Goal: Task Accomplishment & Management: Manage account settings

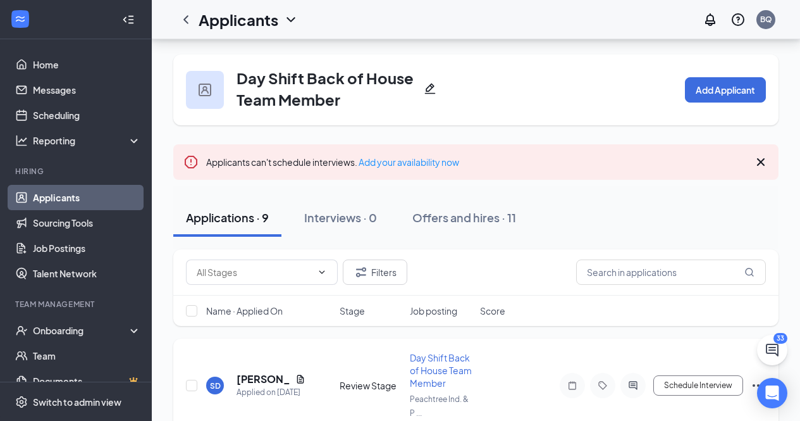
scroll to position [126, 0]
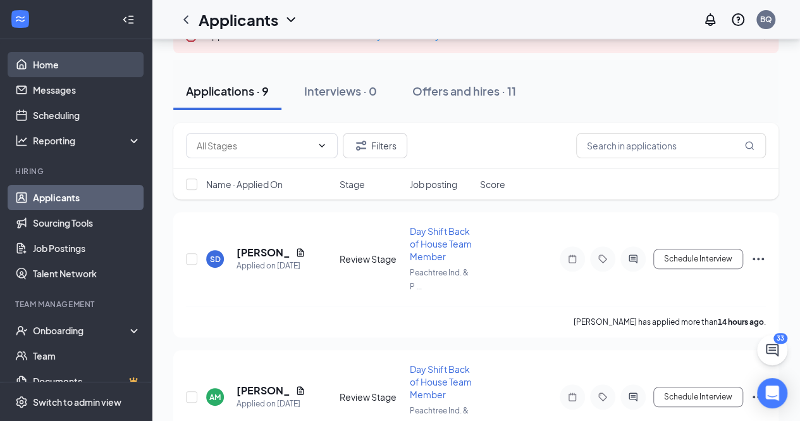
click at [90, 66] on link "Home" at bounding box center [87, 64] width 108 height 25
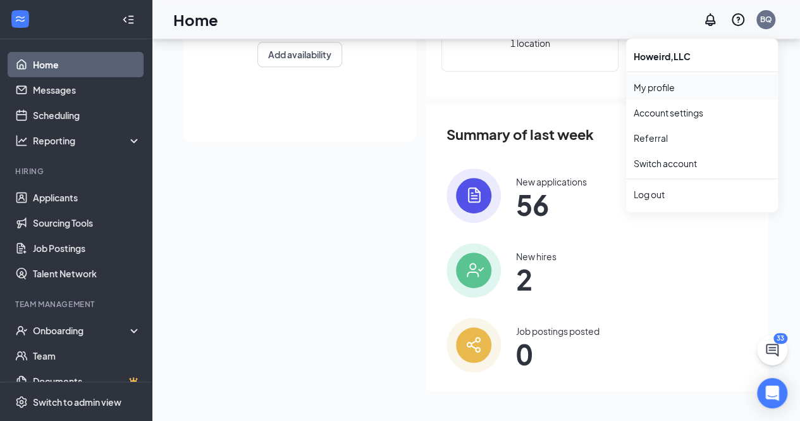
click at [663, 84] on link "My profile" at bounding box center [702, 87] width 137 height 13
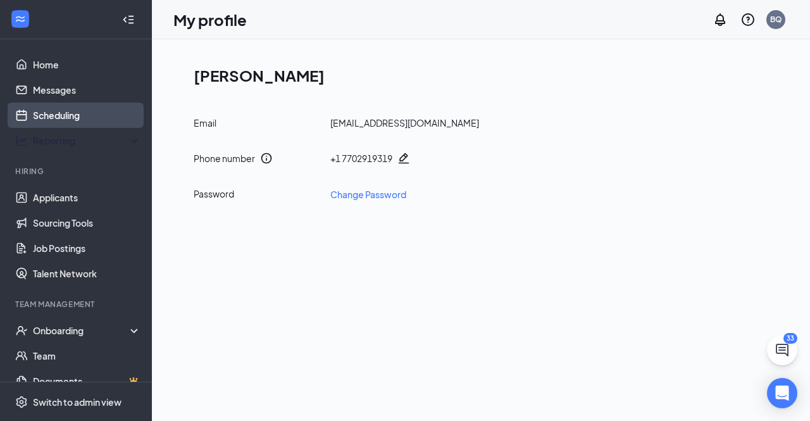
click at [90, 109] on link "Scheduling" at bounding box center [87, 114] width 108 height 25
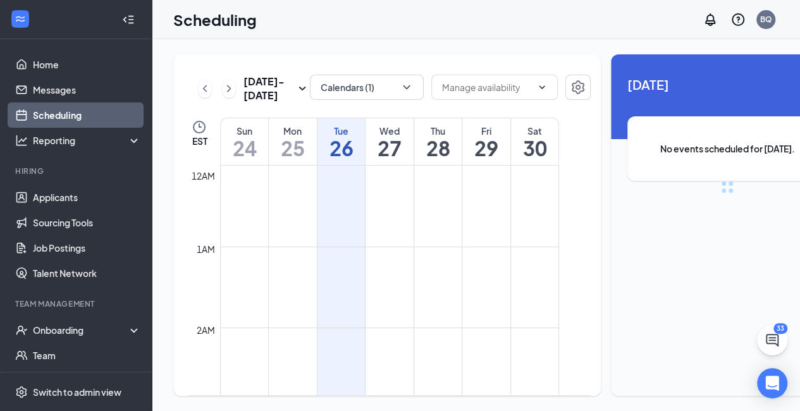
scroll to position [622, 0]
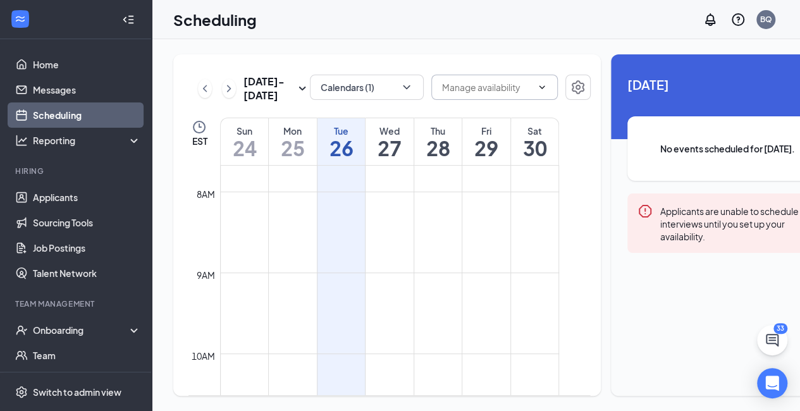
click at [537, 90] on icon "ChevronDown" at bounding box center [542, 87] width 10 height 10
click at [537, 92] on icon "ChevronUp" at bounding box center [542, 87] width 10 height 10
click at [304, 159] on h1 "25" at bounding box center [293, 148] width 48 height 22
click at [295, 250] on td at bounding box center [389, 240] width 339 height 20
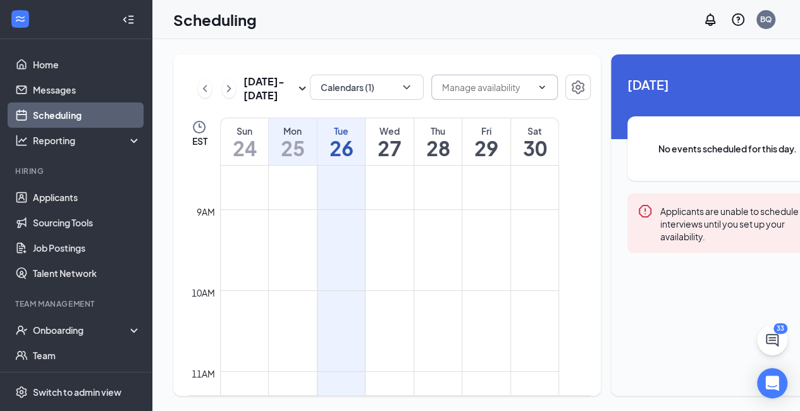
click at [366, 159] on h1 "27" at bounding box center [390, 148] width 48 height 22
click at [350, 230] on td at bounding box center [389, 219] width 339 height 20
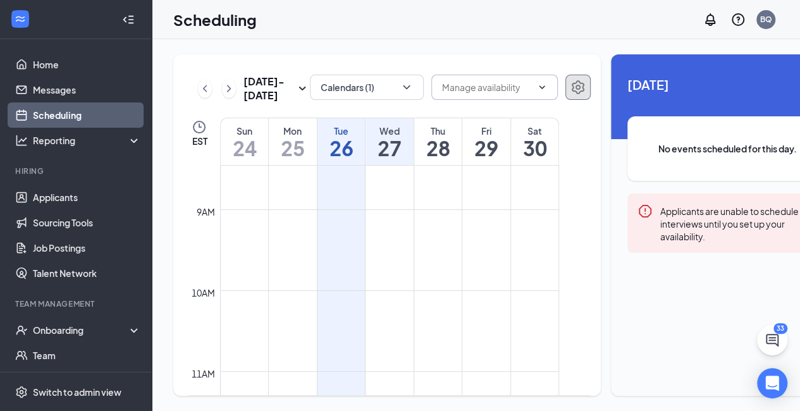
click at [571, 83] on icon "Settings" at bounding box center [578, 87] width 15 height 15
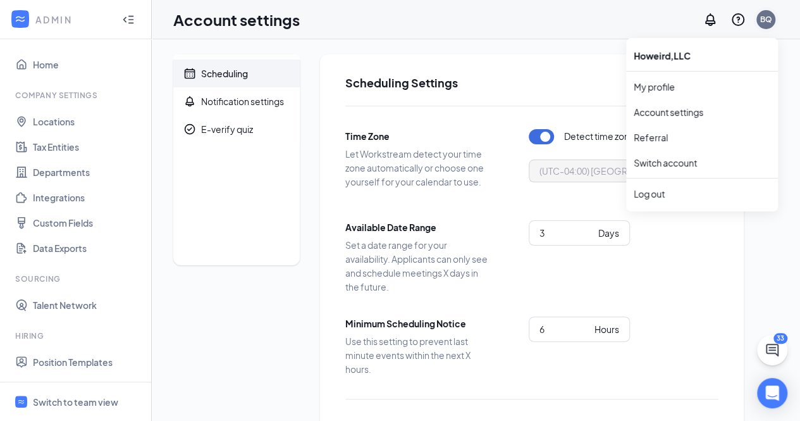
click at [768, 22] on div "BQ" at bounding box center [766, 19] width 12 height 11
click at [667, 88] on link "My profile" at bounding box center [702, 86] width 137 height 13
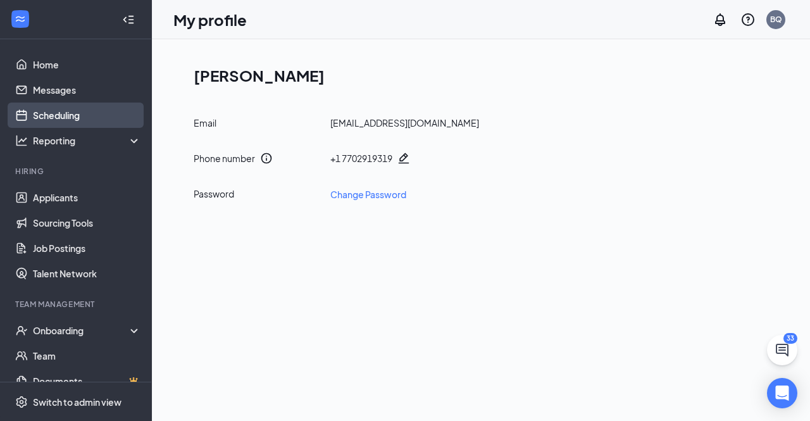
click at [89, 118] on link "Scheduling" at bounding box center [87, 114] width 108 height 25
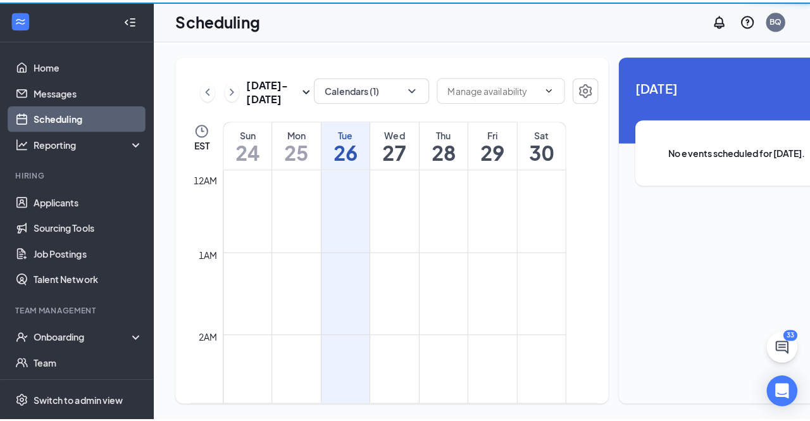
scroll to position [622, 0]
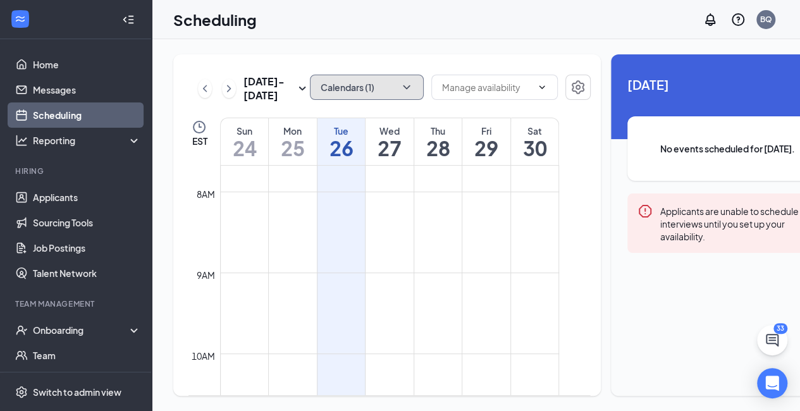
click at [400, 90] on icon "ChevronDown" at bounding box center [406, 87] width 13 height 13
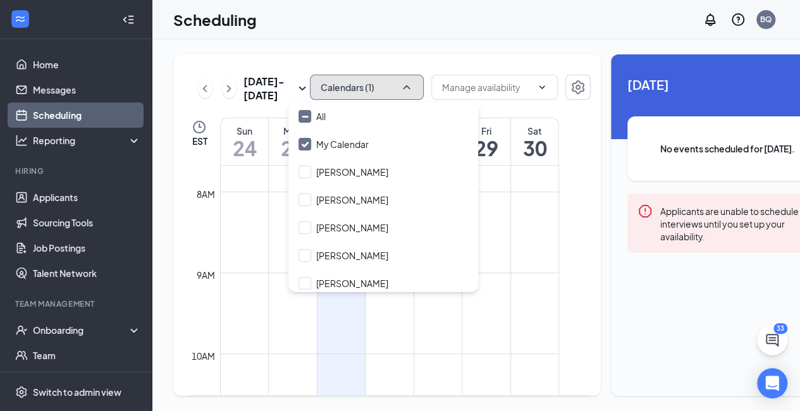
click at [400, 92] on icon "ChevronUp" at bounding box center [406, 87] width 13 height 13
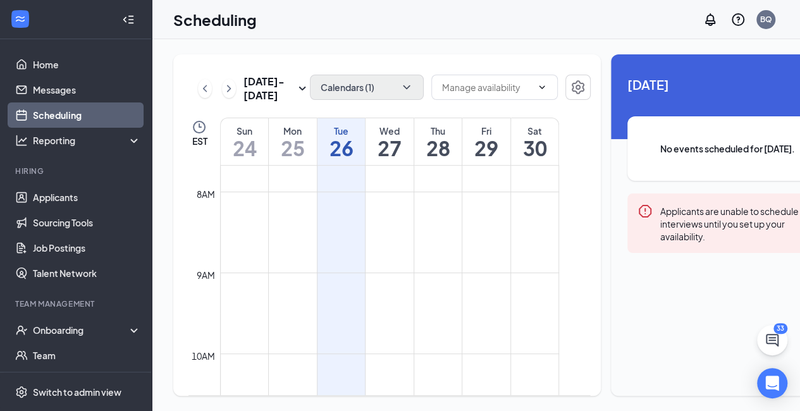
click at [379, 159] on h1 "27" at bounding box center [390, 148] width 48 height 22
click at [353, 137] on div "Tue" at bounding box center [342, 131] width 48 height 13
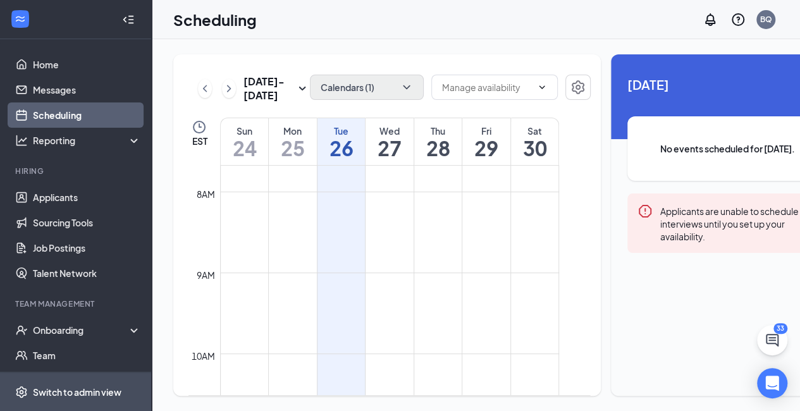
click at [52, 398] on div "Switch to admin view" at bounding box center [77, 392] width 89 height 13
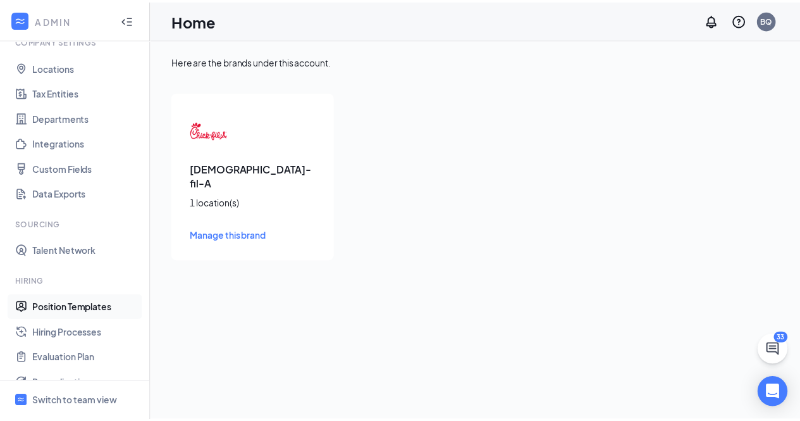
scroll to position [213, 0]
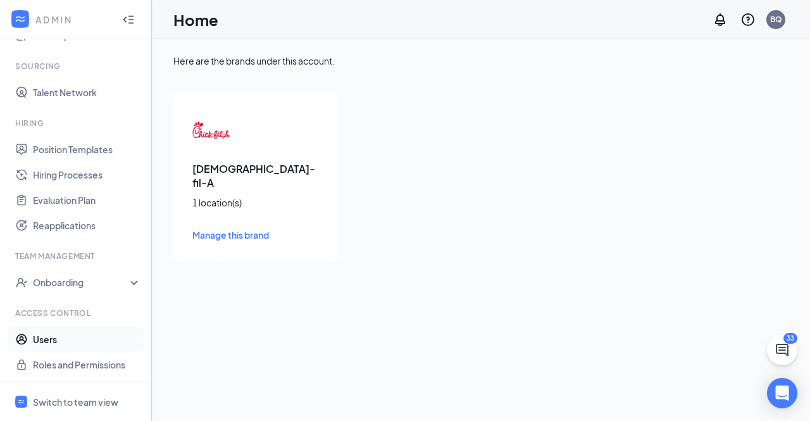
click at [68, 337] on link "Users" at bounding box center [87, 338] width 108 height 25
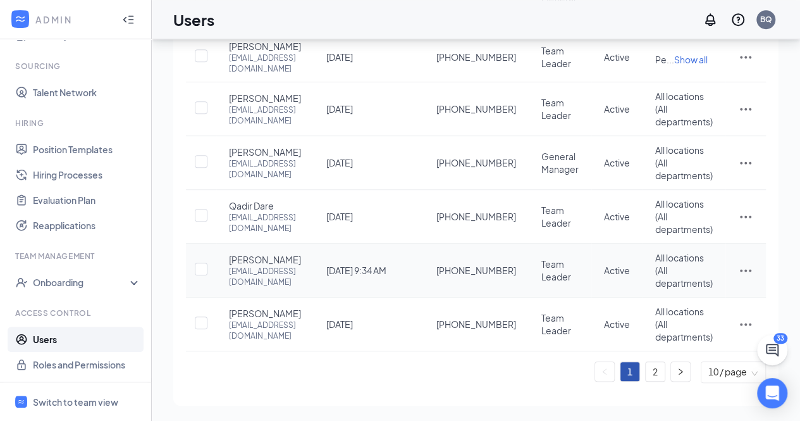
scroll to position [483, 0]
click at [654, 369] on link "2" at bounding box center [655, 371] width 19 height 19
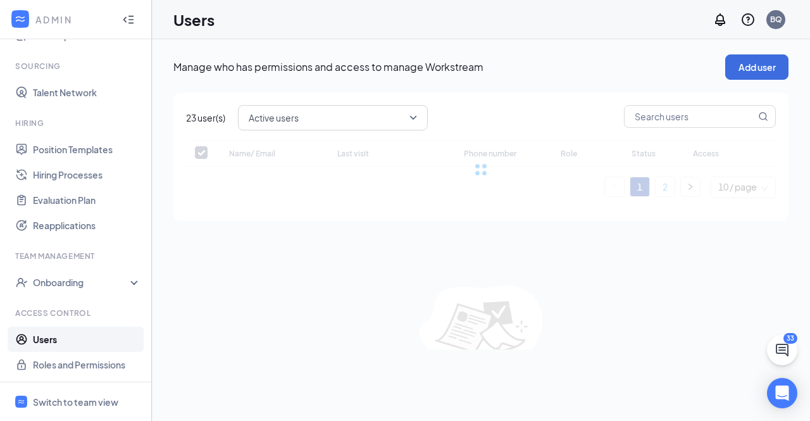
checkbox input "false"
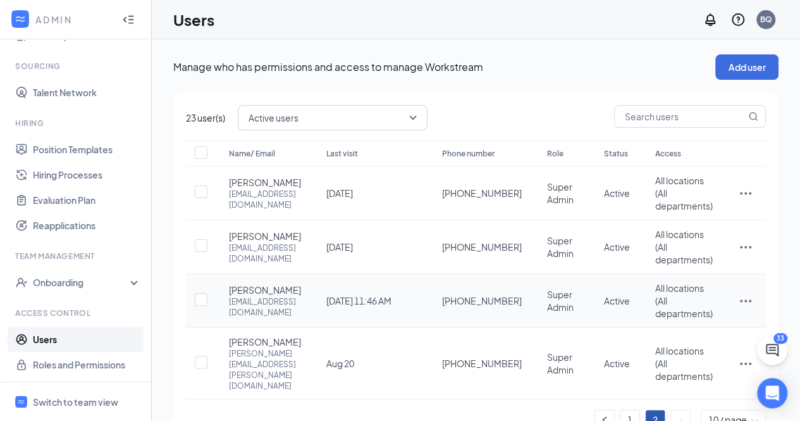
click at [534, 328] on td "Super Admin" at bounding box center [562, 301] width 57 height 54
click at [202, 305] on input "checkbox" at bounding box center [201, 299] width 13 height 13
checkbox input "true"
click at [748, 308] on icon "ActionsIcon" at bounding box center [745, 300] width 15 height 15
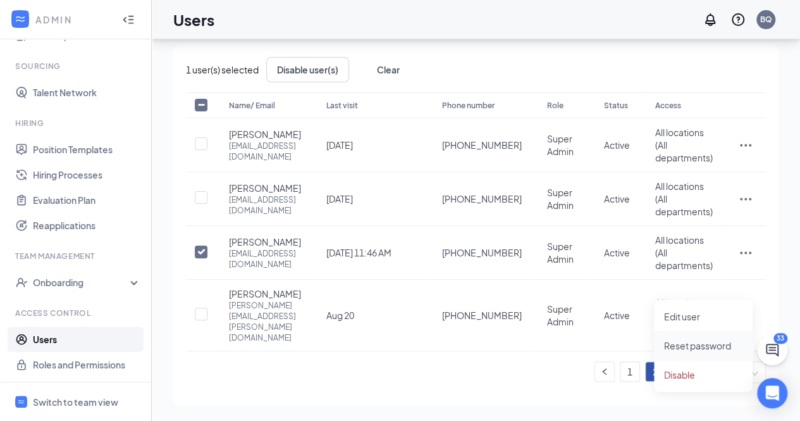
scroll to position [85, 0]
click at [582, 250] on td "Super Admin" at bounding box center [562, 253] width 57 height 54
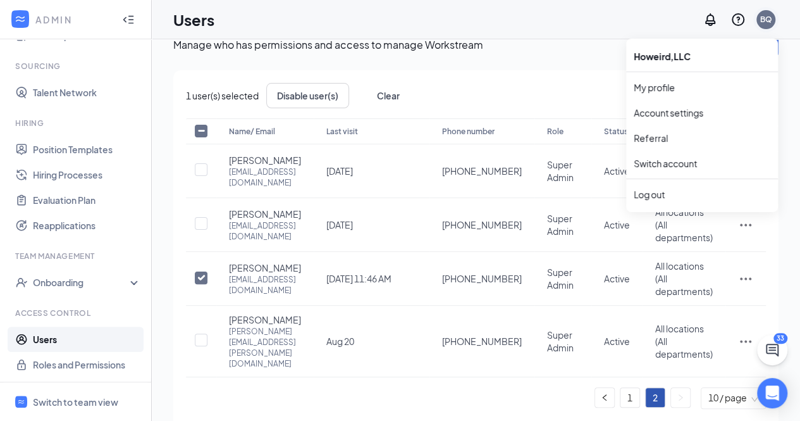
click at [771, 22] on div "BQ" at bounding box center [766, 19] width 12 height 11
click at [664, 87] on link "My profile" at bounding box center [702, 87] width 137 height 13
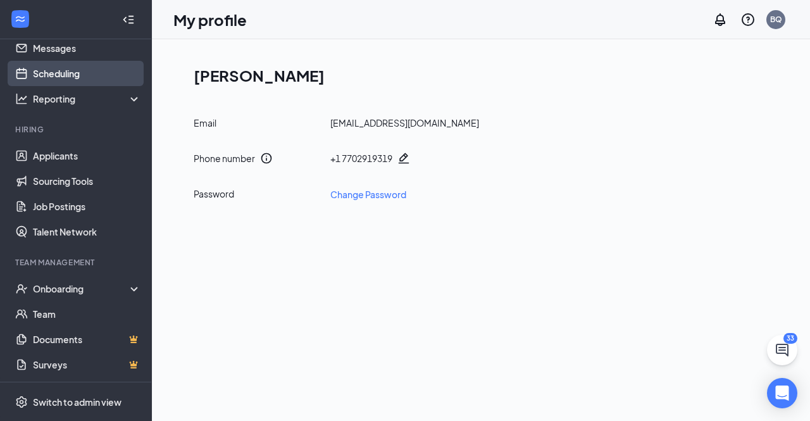
click at [97, 74] on link "Scheduling" at bounding box center [87, 73] width 108 height 25
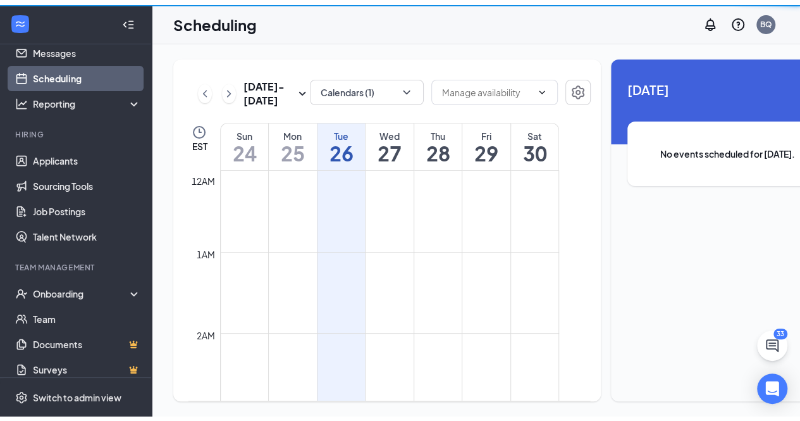
scroll to position [622, 0]
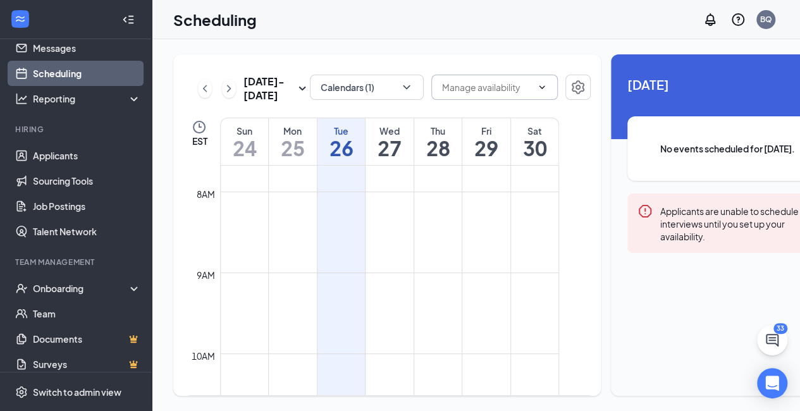
click at [526, 89] on span at bounding box center [494, 87] width 126 height 25
click at [571, 86] on icon "Settings" at bounding box center [578, 87] width 15 height 15
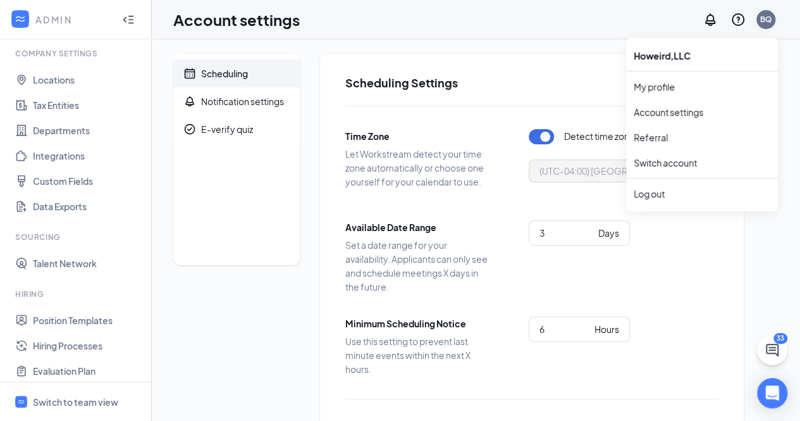
click at [767, 18] on div "BQ" at bounding box center [766, 19] width 12 height 11
click at [669, 87] on link "My profile" at bounding box center [702, 86] width 137 height 13
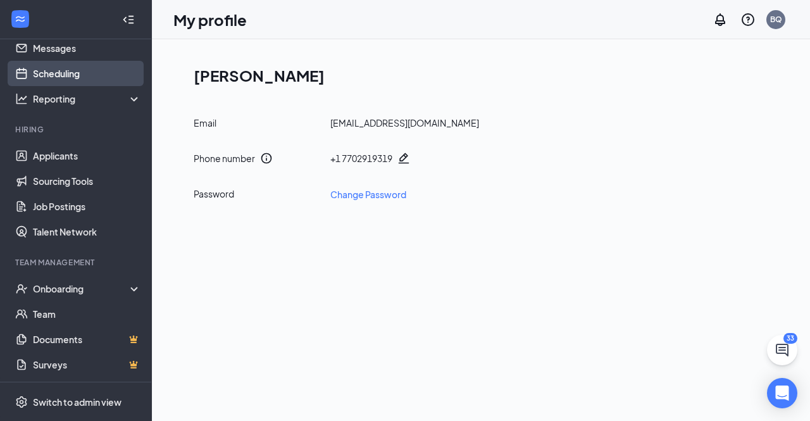
click at [97, 73] on link "Scheduling" at bounding box center [87, 73] width 108 height 25
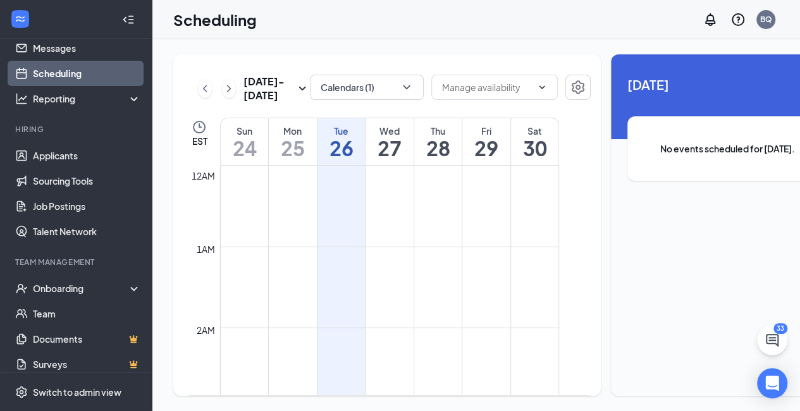
scroll to position [622, 0]
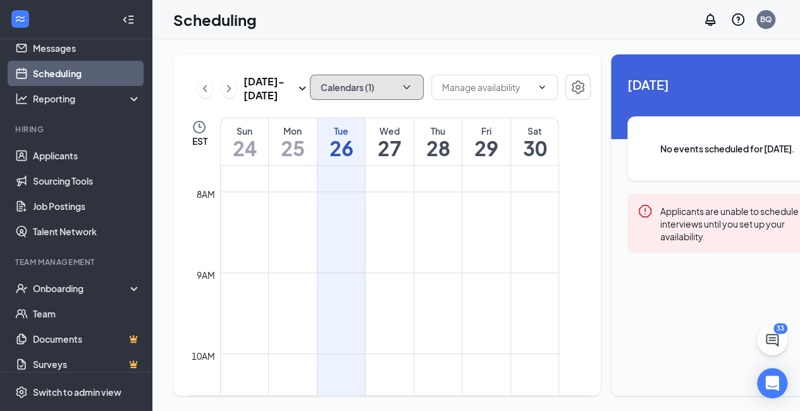
click at [354, 86] on button "Calendars (1)" at bounding box center [367, 87] width 114 height 25
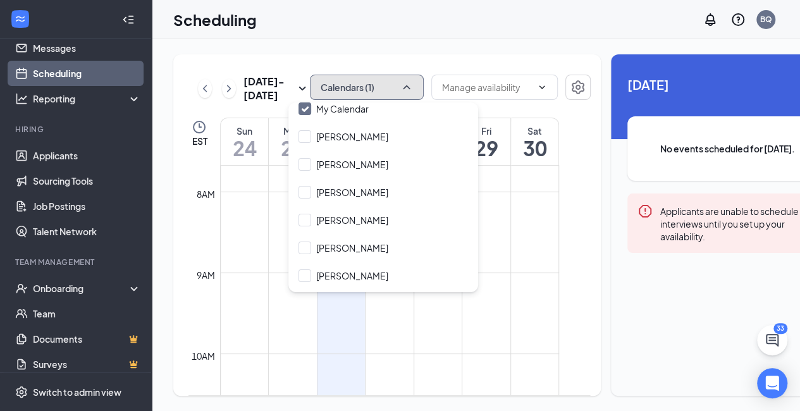
scroll to position [0, 0]
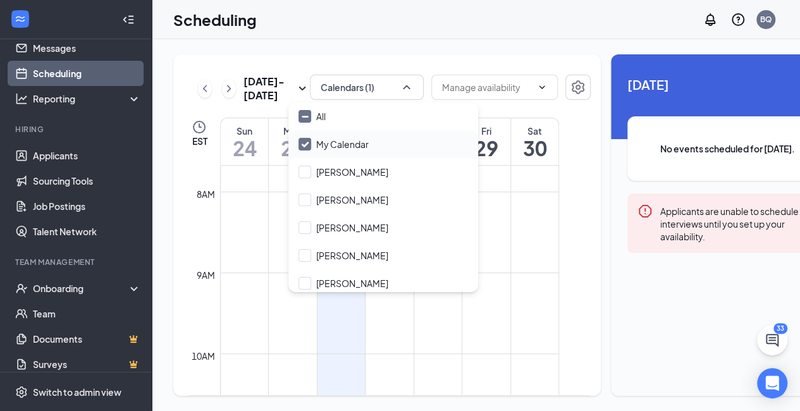
click at [347, 141] on input "My Calendar" at bounding box center [334, 144] width 70 height 13
checkbox input "true"
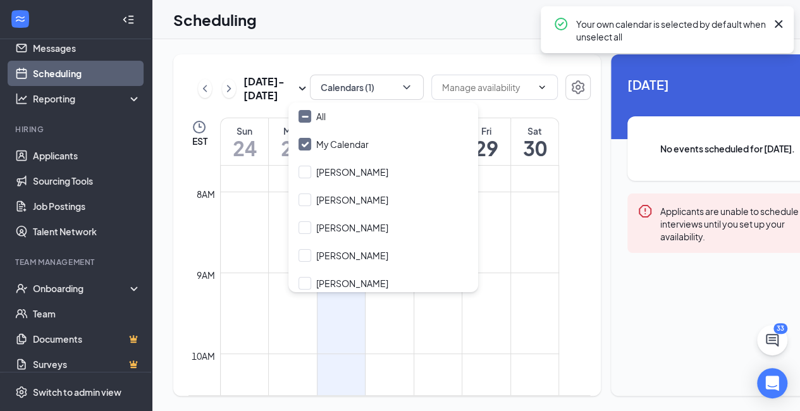
click at [541, 293] on td at bounding box center [389, 283] width 339 height 20
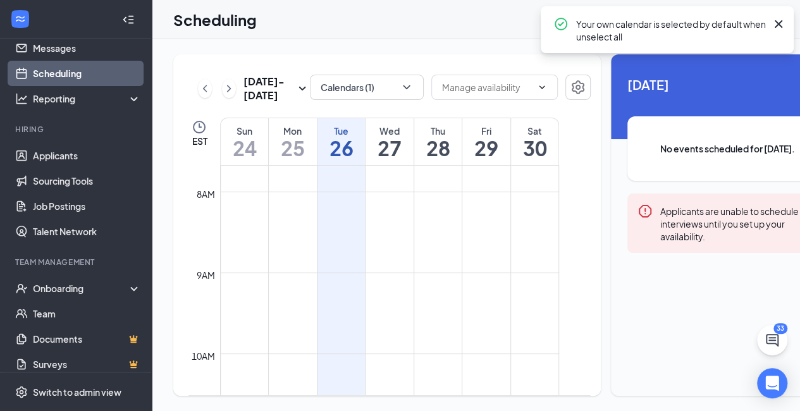
click at [471, 252] on td at bounding box center [389, 242] width 339 height 20
click at [462, 159] on h1 "29" at bounding box center [486, 148] width 48 height 22
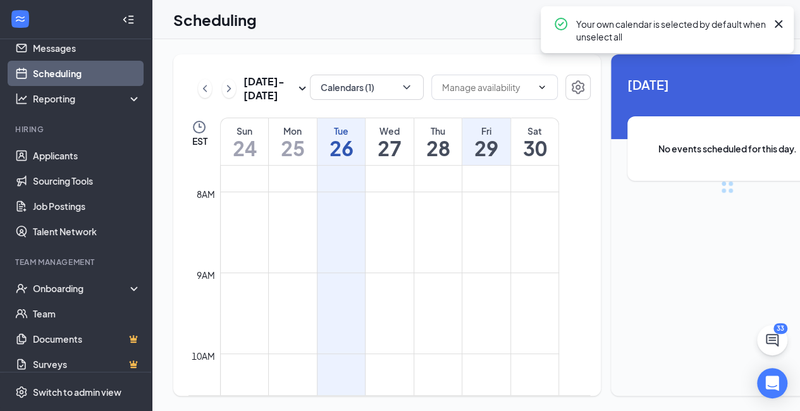
click at [437, 159] on h1 "28" at bounding box center [438, 148] width 48 height 22
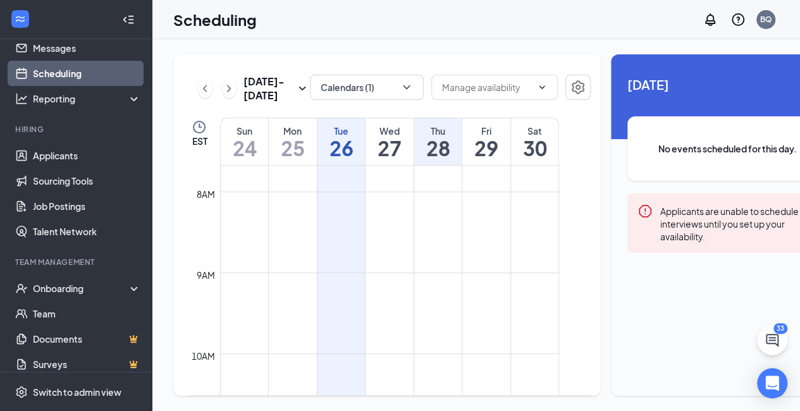
click at [489, 192] on td at bounding box center [389, 181] width 339 height 20
click at [465, 192] on td at bounding box center [389, 181] width 339 height 20
click at [491, 159] on h1 "29" at bounding box center [486, 148] width 48 height 22
click at [486, 192] on td at bounding box center [389, 181] width 339 height 20
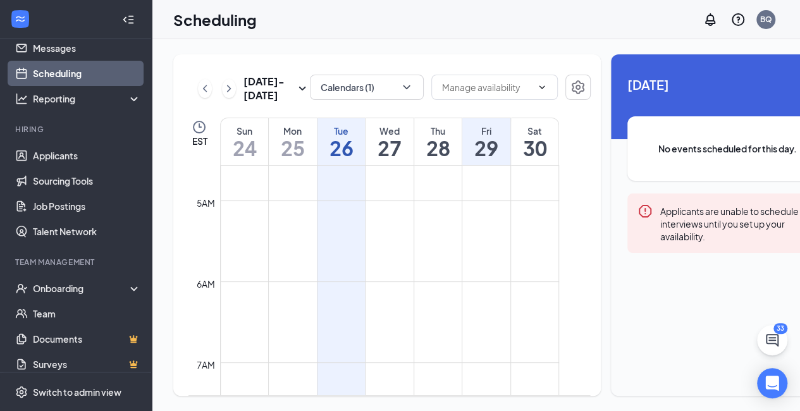
scroll to position [369, 0]
click at [488, 242] on td at bounding box center [389, 232] width 339 height 20
click at [483, 242] on td at bounding box center [389, 232] width 339 height 20
drag, startPoint x: 469, startPoint y: 275, endPoint x: 374, endPoint y: 275, distance: 94.2
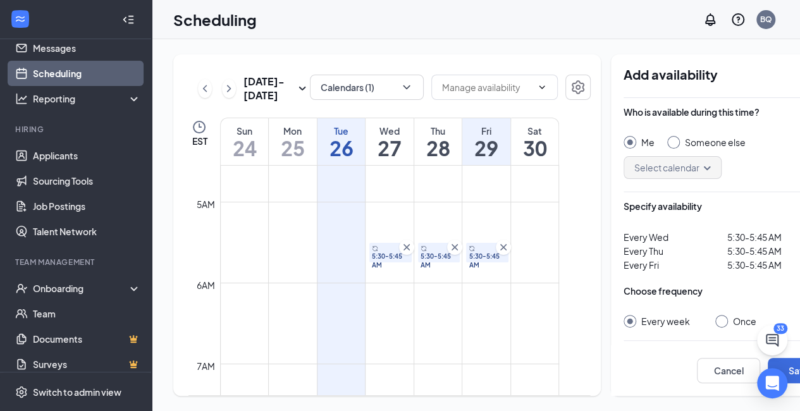
click at [503, 250] on icon "Cross" at bounding box center [503, 247] width 6 height 6
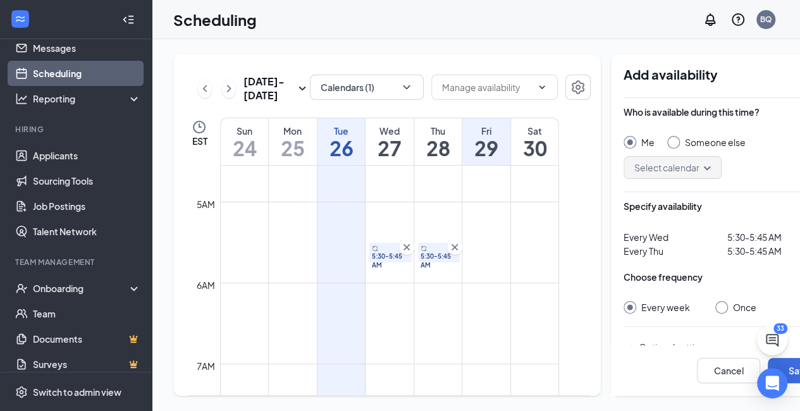
click at [343, 262] on td at bounding box center [389, 252] width 339 height 20
click at [345, 262] on td at bounding box center [389, 252] width 339 height 20
click at [407, 254] on icon "Cross" at bounding box center [406, 247] width 13 height 13
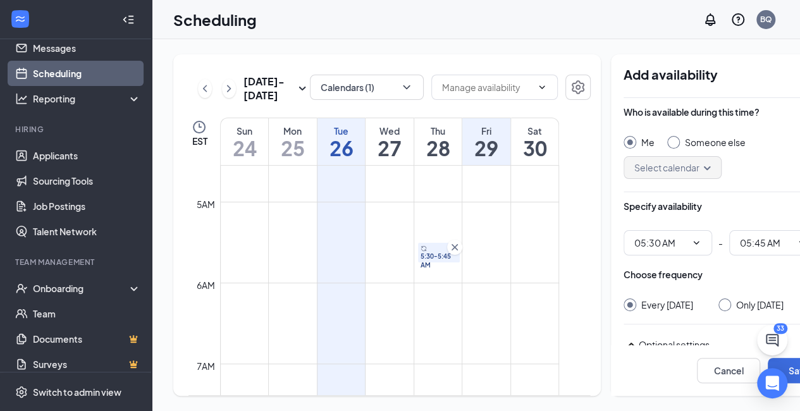
click at [456, 250] on icon "Cross" at bounding box center [455, 247] width 6 height 6
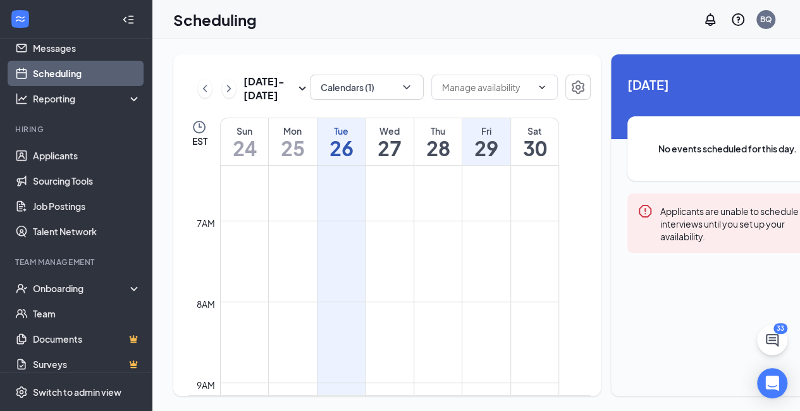
scroll to position [558, 0]
click at [391, 356] on td at bounding box center [389, 346] width 339 height 20
click at [403, 356] on td at bounding box center [389, 346] width 339 height 20
click at [398, 356] on td at bounding box center [389, 346] width 339 height 20
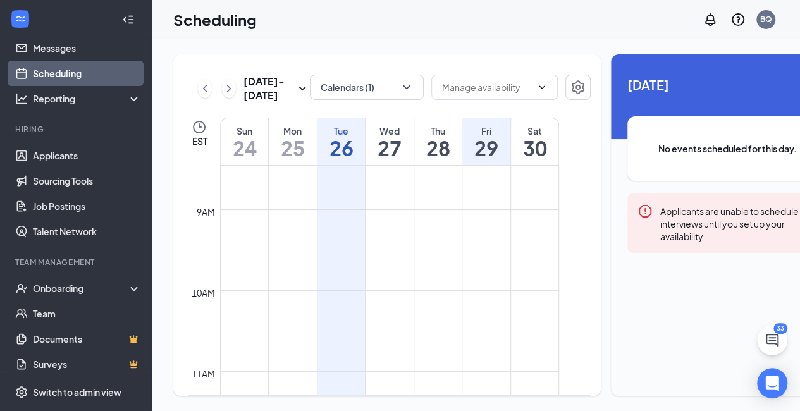
click at [388, 270] on td at bounding box center [389, 260] width 339 height 20
click at [387, 230] on td at bounding box center [389, 219] width 339 height 20
click at [371, 230] on td at bounding box center [389, 219] width 339 height 20
click at [386, 230] on td at bounding box center [389, 219] width 339 height 20
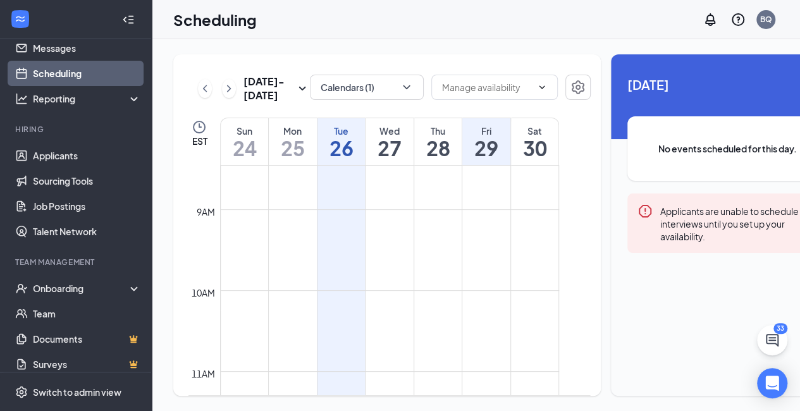
click at [387, 230] on td at bounding box center [389, 219] width 339 height 20
drag, startPoint x: 433, startPoint y: 247, endPoint x: 405, endPoint y: 247, distance: 27.8
click at [432, 230] on td at bounding box center [389, 219] width 339 height 20
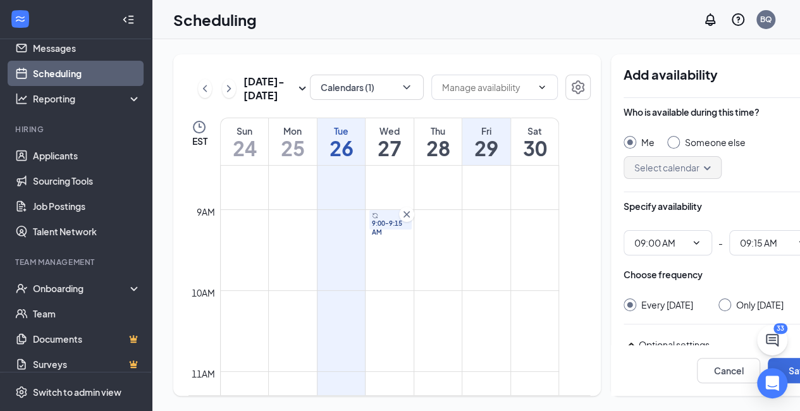
type input "09:00 AM"
type input "09:15 AM"
drag, startPoint x: 449, startPoint y: 247, endPoint x: 416, endPoint y: 242, distance: 33.3
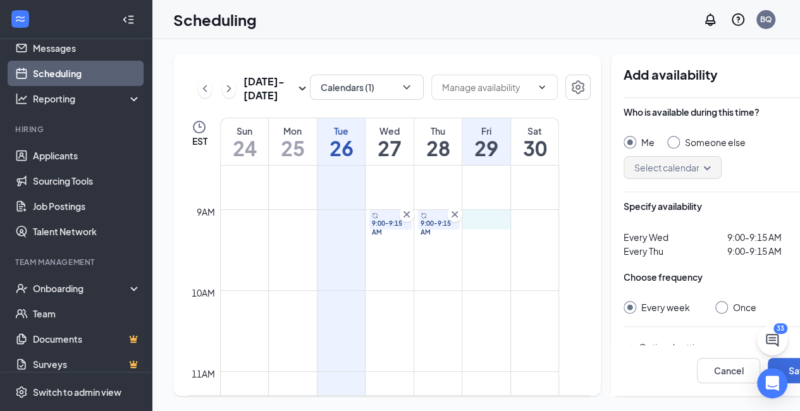
drag, startPoint x: 504, startPoint y: 253, endPoint x: 469, endPoint y: 254, distance: 34.8
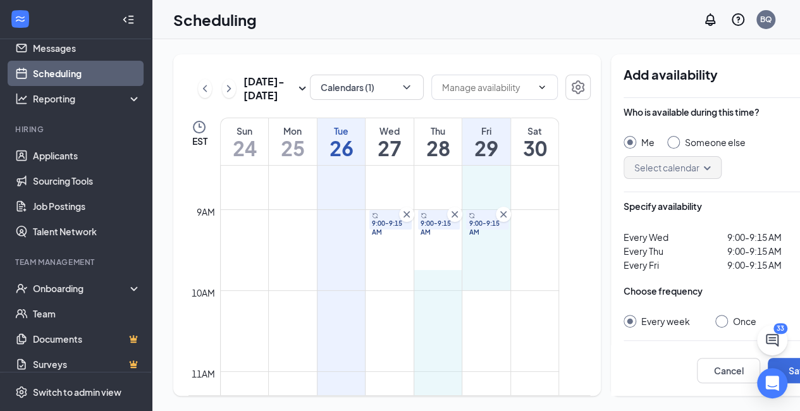
drag, startPoint x: 490, startPoint y: 308, endPoint x: 460, endPoint y: 308, distance: 29.1
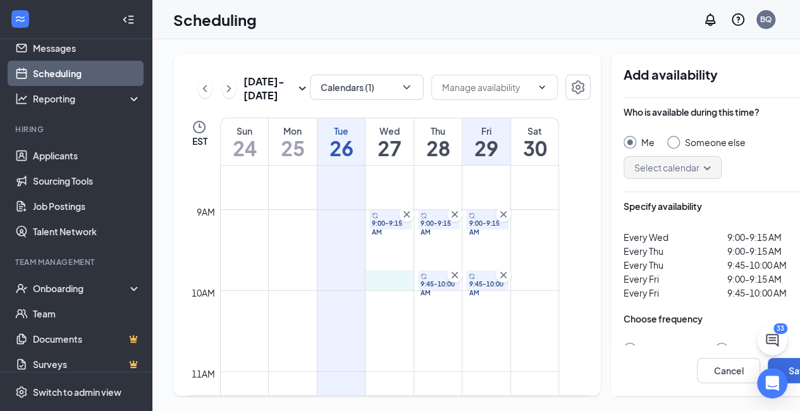
drag, startPoint x: 400, startPoint y: 308, endPoint x: 375, endPoint y: 307, distance: 25.3
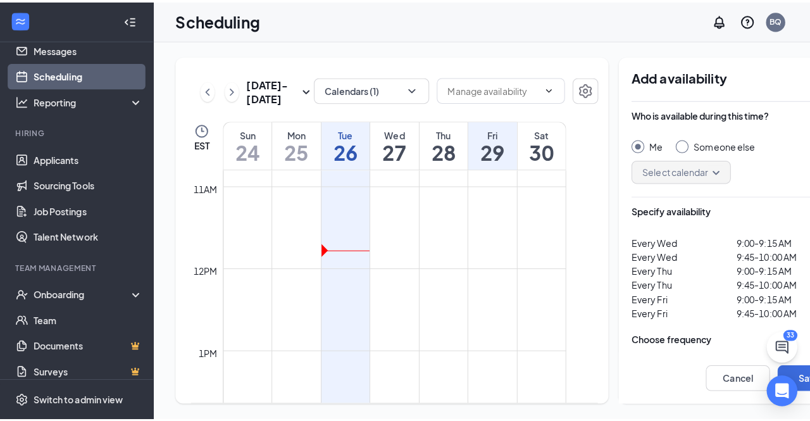
scroll to position [748, 0]
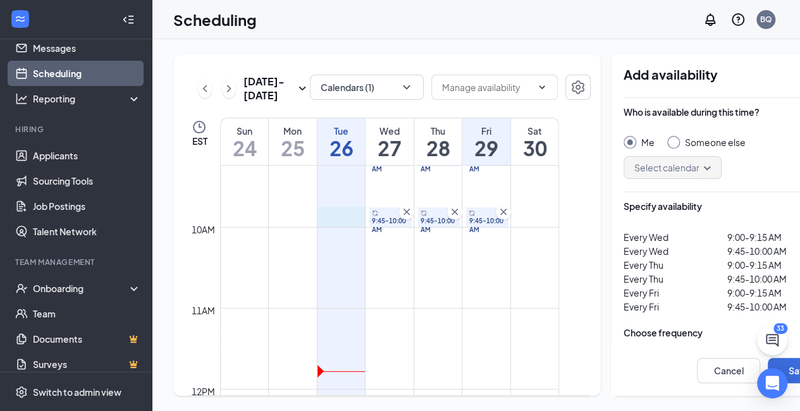
drag, startPoint x: 350, startPoint y: 246, endPoint x: 320, endPoint y: 245, distance: 30.4
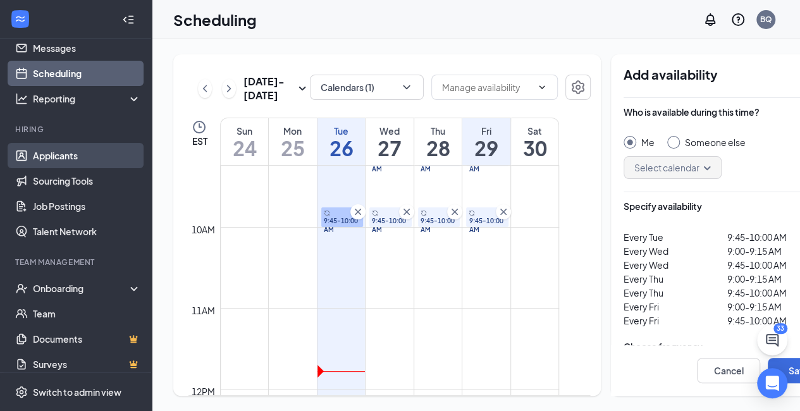
click at [80, 155] on link "Applicants" at bounding box center [87, 155] width 108 height 25
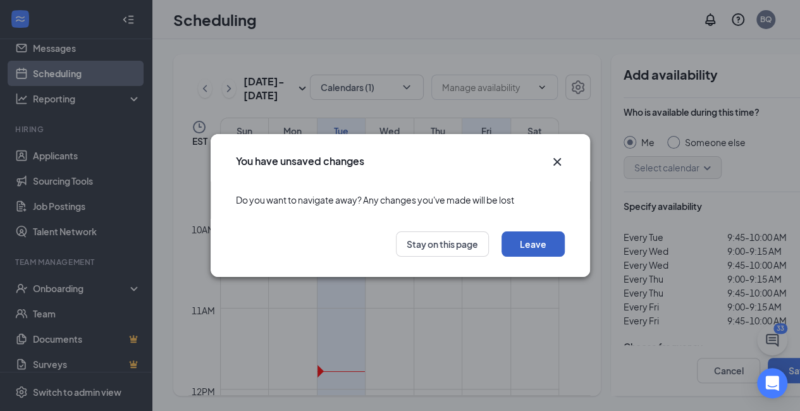
click at [525, 246] on button "Leave" at bounding box center [533, 243] width 63 height 25
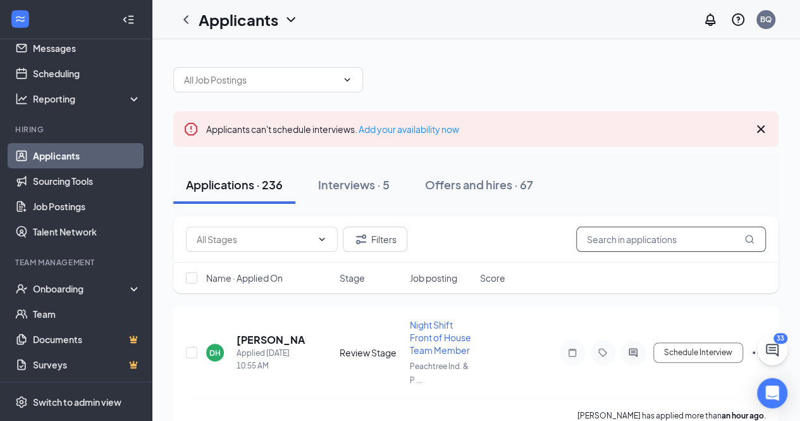
click at [659, 237] on input "text" at bounding box center [671, 238] width 190 height 25
type input "destiny"
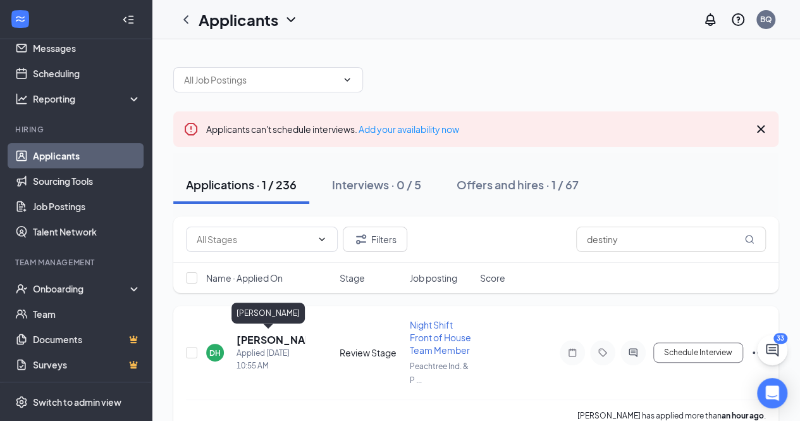
click at [261, 337] on h5 "[PERSON_NAME]" at bounding box center [271, 340] width 69 height 14
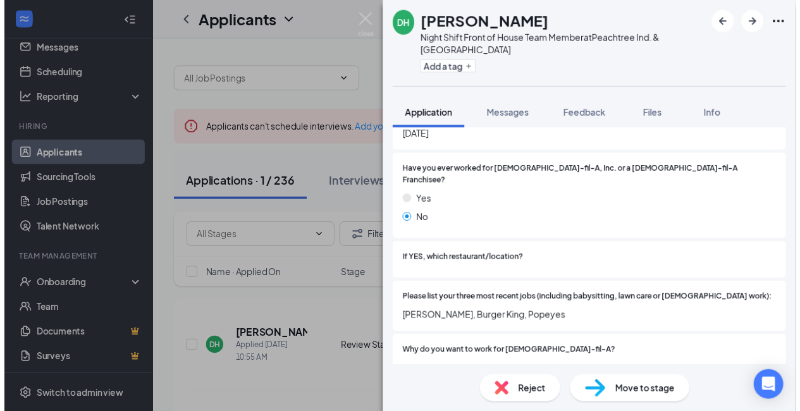
scroll to position [596, 0]
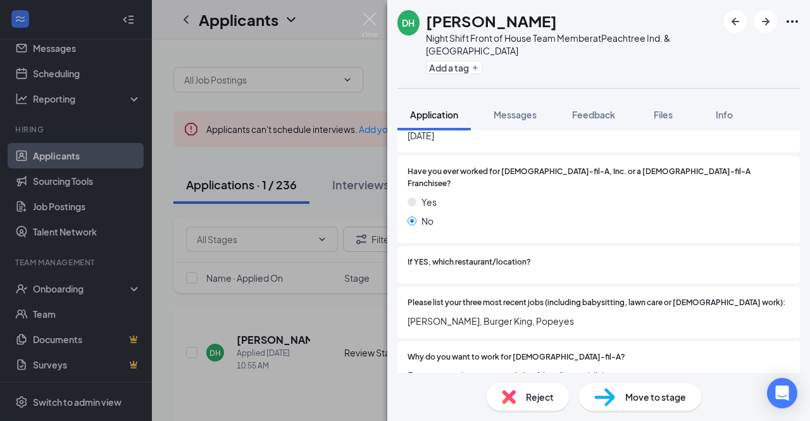
click at [208, 140] on div "DH [PERSON_NAME] Night Shift Front of House Team Member at [GEOGRAPHIC_DATA]. &…" at bounding box center [405, 210] width 810 height 421
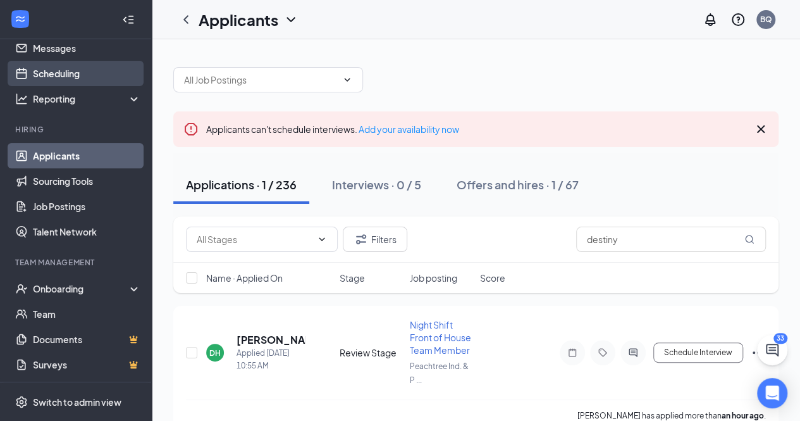
click at [102, 78] on link "Scheduling" at bounding box center [87, 73] width 108 height 25
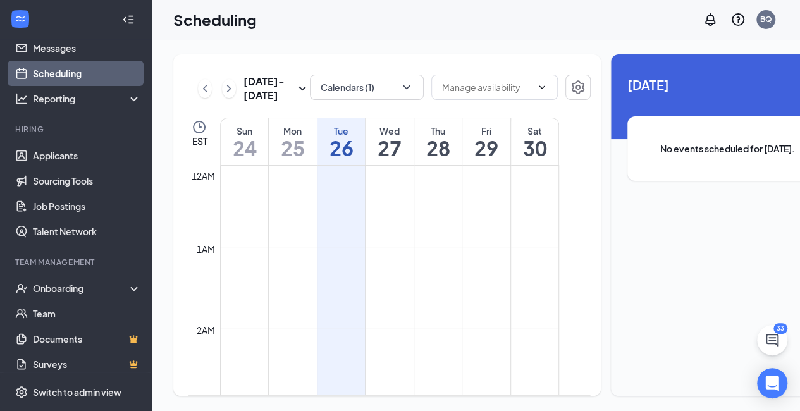
scroll to position [622, 0]
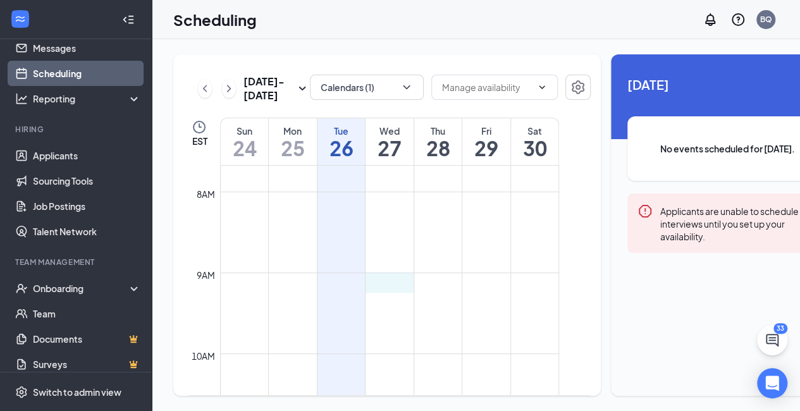
drag, startPoint x: 381, startPoint y: 316, endPoint x: 402, endPoint y: 307, distance: 23.5
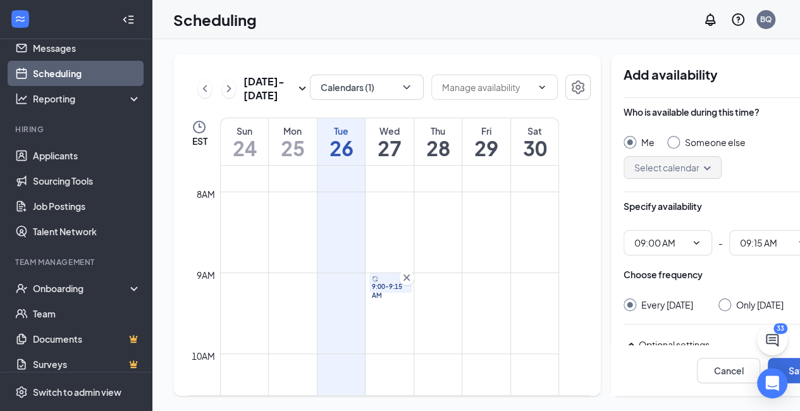
type input "09:00 AM"
type input "09:15 AM"
drag, startPoint x: 431, startPoint y: 309, endPoint x: 469, endPoint y: 314, distance: 38.2
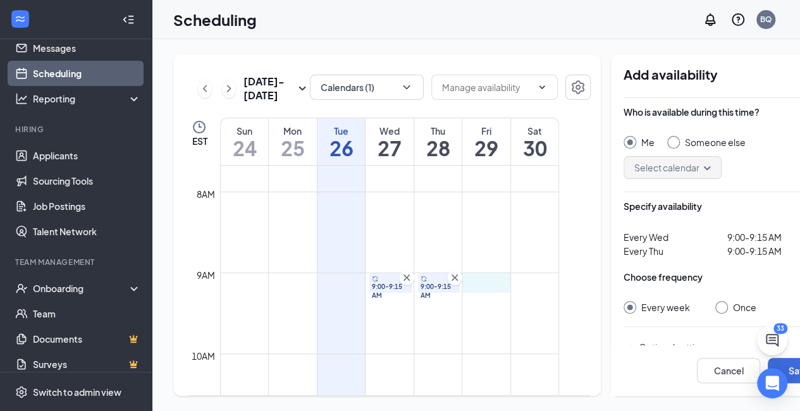
drag, startPoint x: 474, startPoint y: 311, endPoint x: 495, endPoint y: 311, distance: 20.2
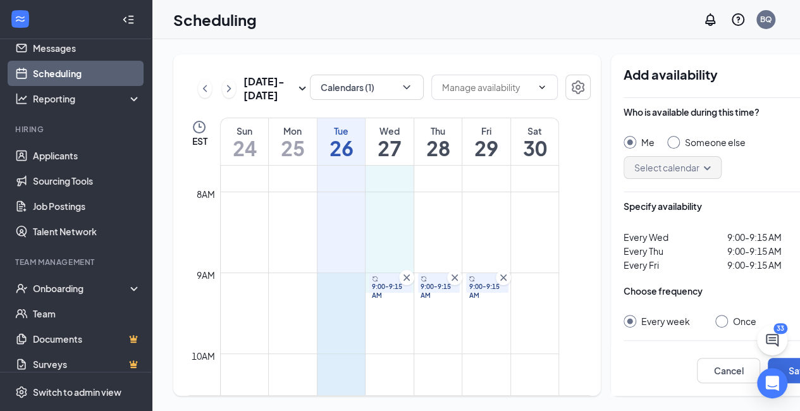
drag, startPoint x: 345, startPoint y: 308, endPoint x: 374, endPoint y: 308, distance: 29.1
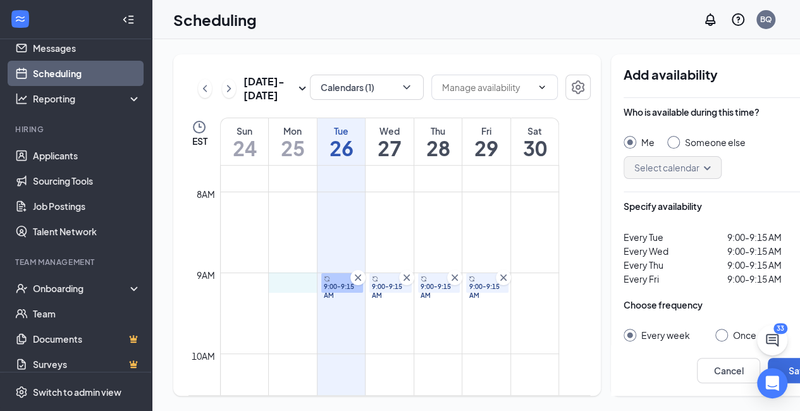
drag, startPoint x: 292, startPoint y: 311, endPoint x: 319, endPoint y: 312, distance: 26.6
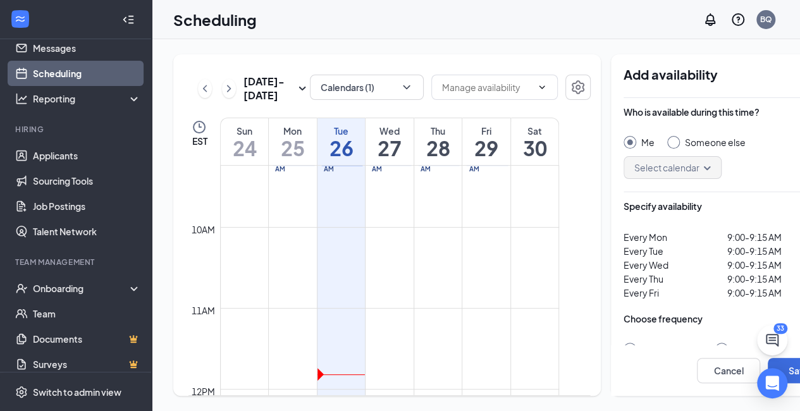
scroll to position [685, 0]
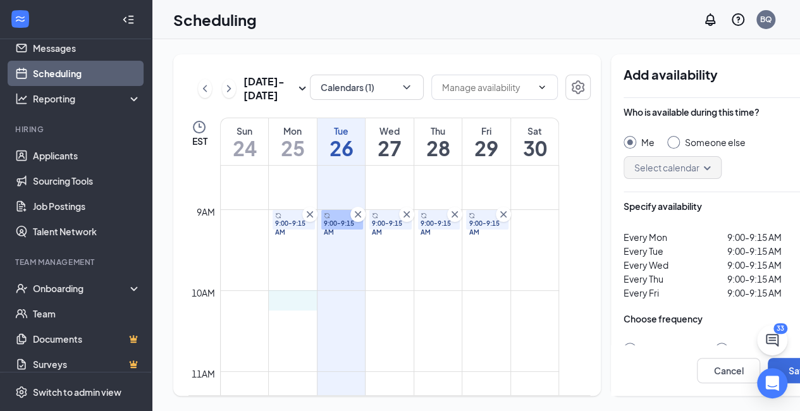
drag, startPoint x: 277, startPoint y: 330, endPoint x: 316, endPoint y: 332, distance: 39.3
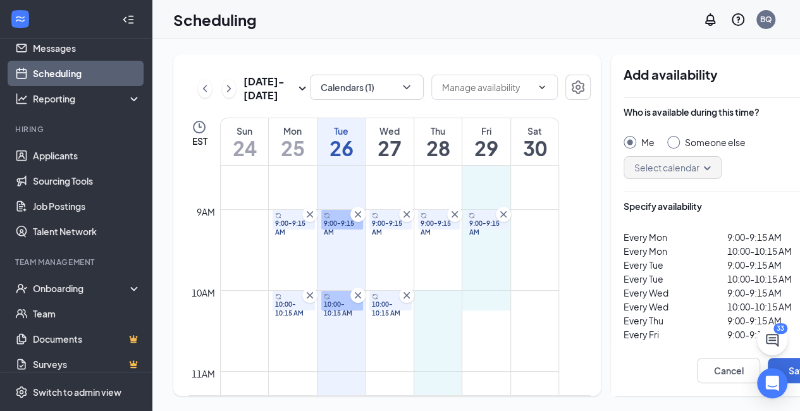
drag, startPoint x: 429, startPoint y: 332, endPoint x: 464, endPoint y: 332, distance: 34.2
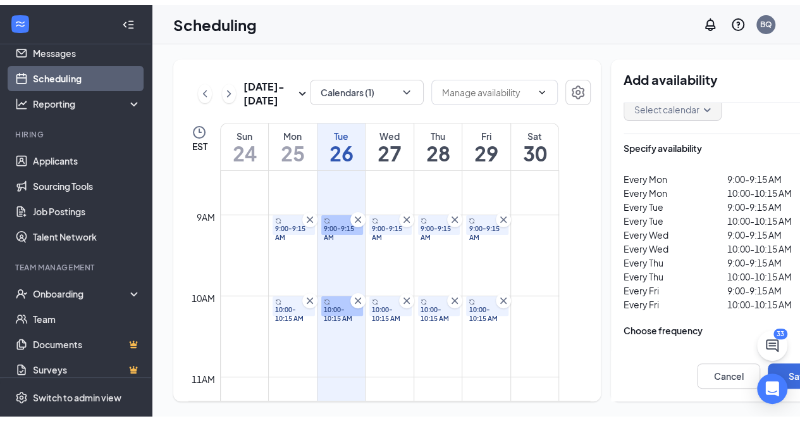
scroll to position [126, 0]
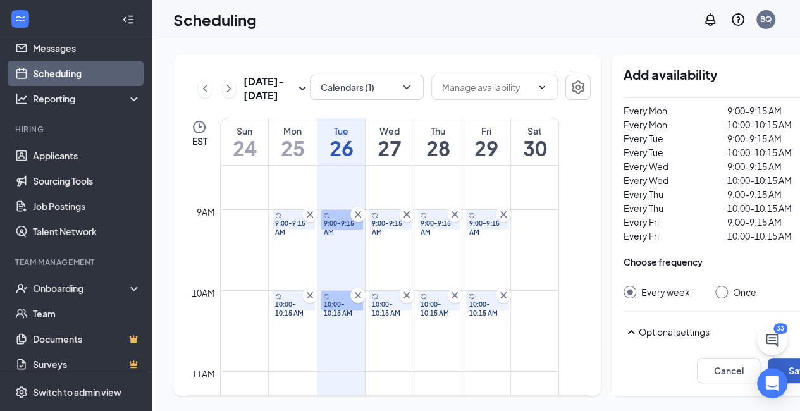
click at [768, 374] on button "Save" at bounding box center [799, 370] width 63 height 25
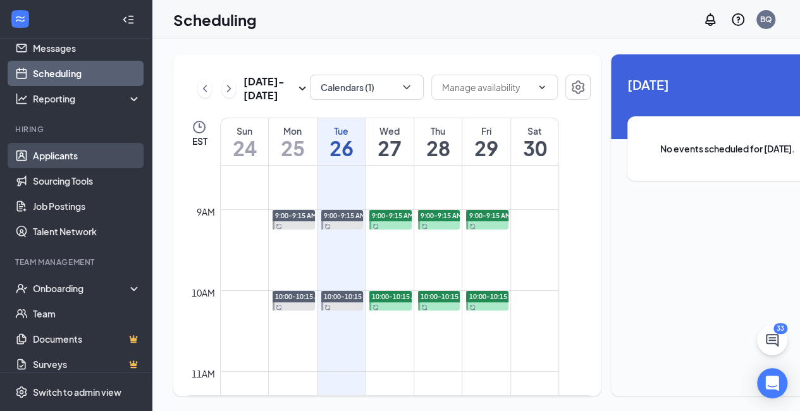
click at [68, 155] on link "Applicants" at bounding box center [87, 155] width 108 height 25
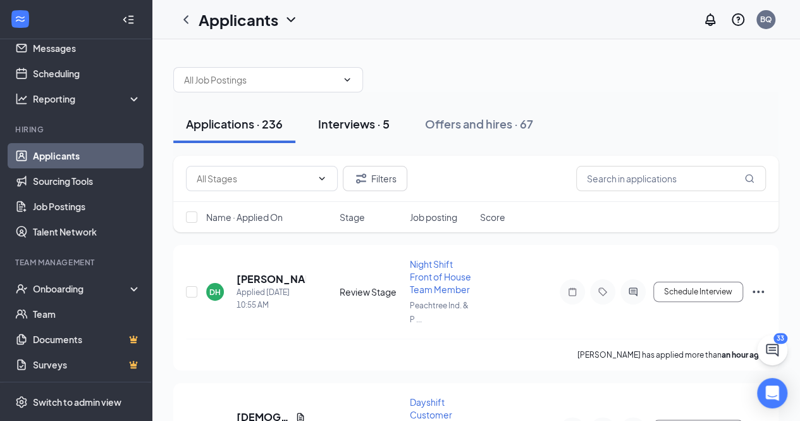
click at [364, 122] on div "Interviews · 5" at bounding box center [353, 124] width 71 height 16
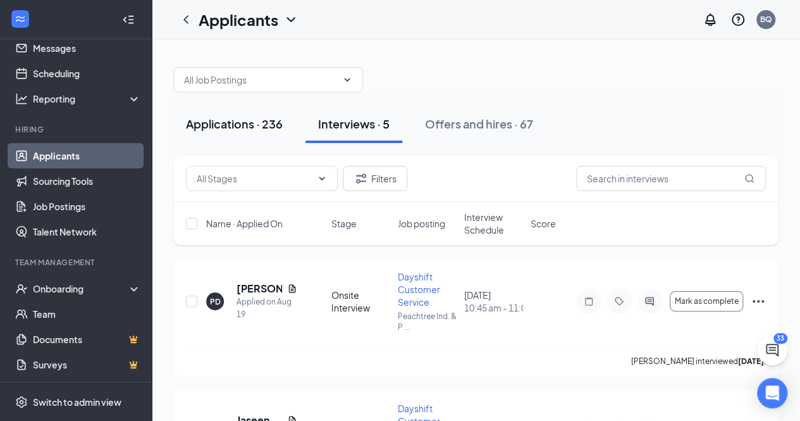
click at [254, 122] on div "Applications · 236" at bounding box center [234, 124] width 97 height 16
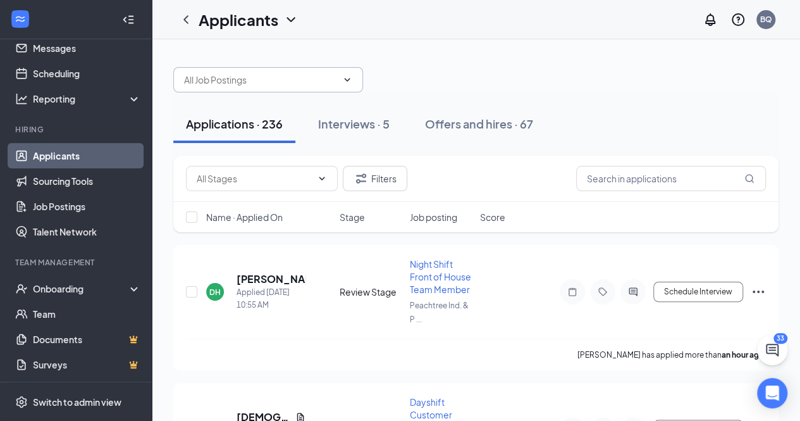
click at [275, 83] on input "text" at bounding box center [260, 80] width 153 height 14
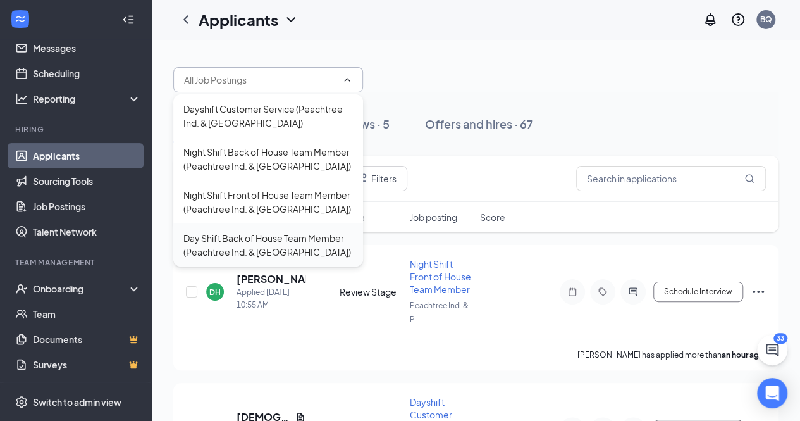
click at [257, 249] on div "Day Shift Back of House Team Member (Peachtree Ind. & [GEOGRAPHIC_DATA])" at bounding box center [268, 245] width 170 height 28
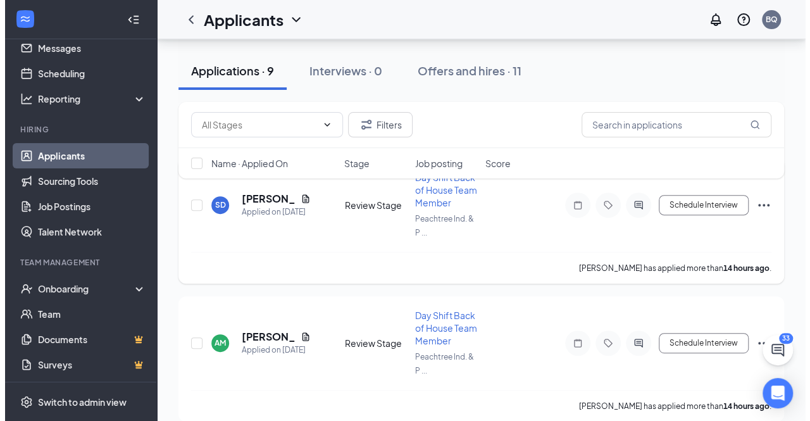
scroll to position [126, 0]
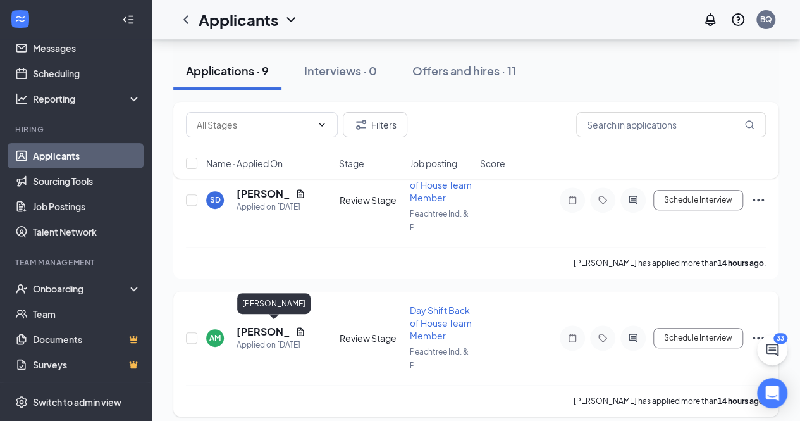
click at [262, 333] on h5 "[PERSON_NAME]" at bounding box center [264, 331] width 54 height 14
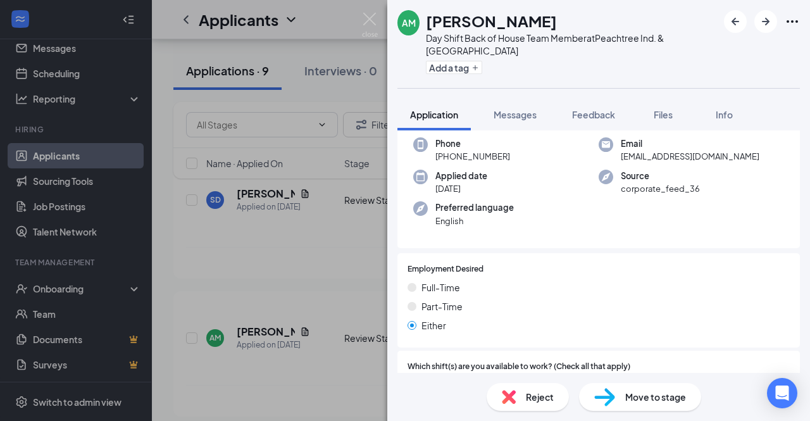
scroll to position [126, 0]
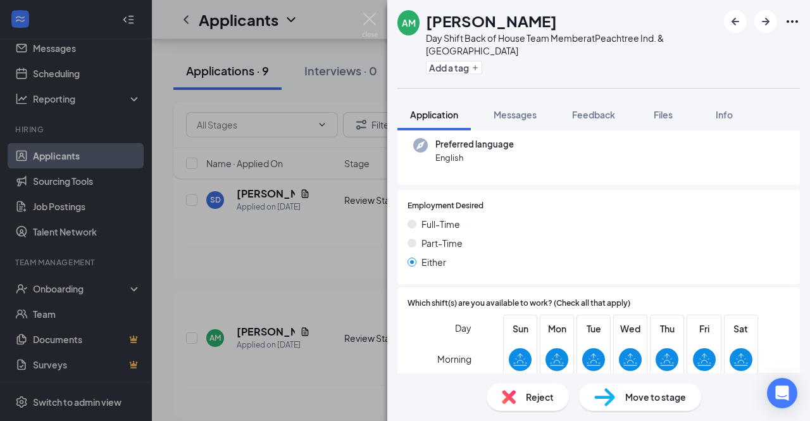
click at [619, 398] on div "Move to stage" at bounding box center [640, 397] width 122 height 28
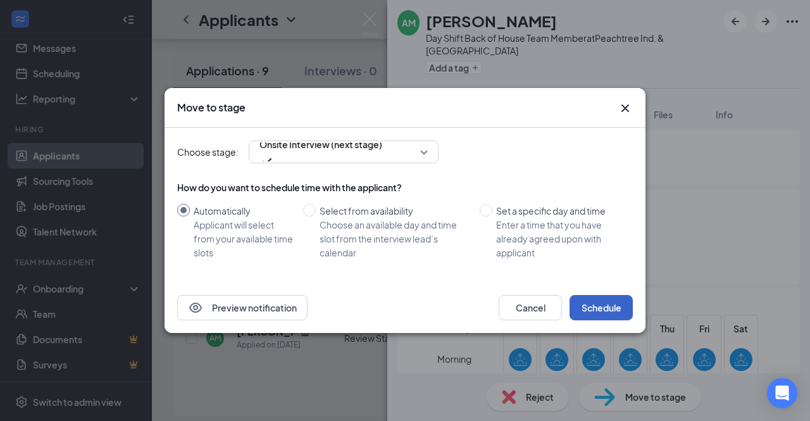
click at [607, 305] on button "Schedule" at bounding box center [600, 307] width 63 height 25
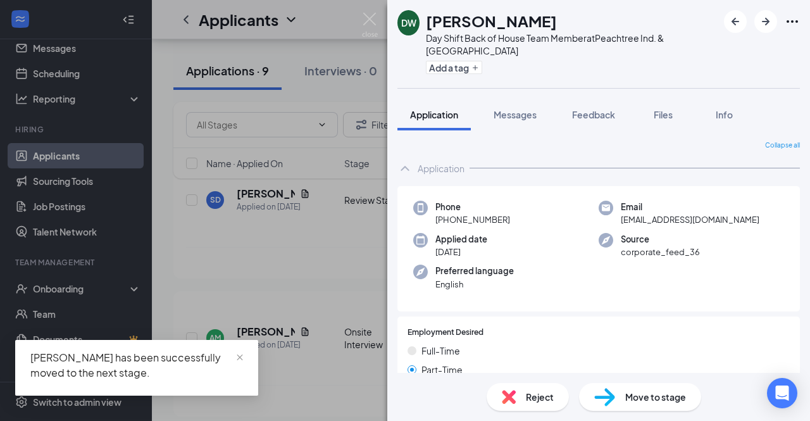
click at [325, 240] on div "[PERSON_NAME] Day Shift Back of House Team Member at [GEOGRAPHIC_DATA]. & Pleas…" at bounding box center [405, 210] width 810 height 421
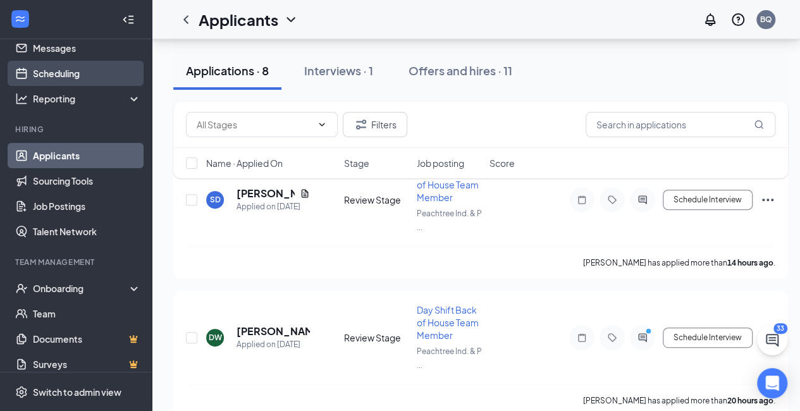
click at [92, 76] on link "Scheduling" at bounding box center [87, 73] width 108 height 25
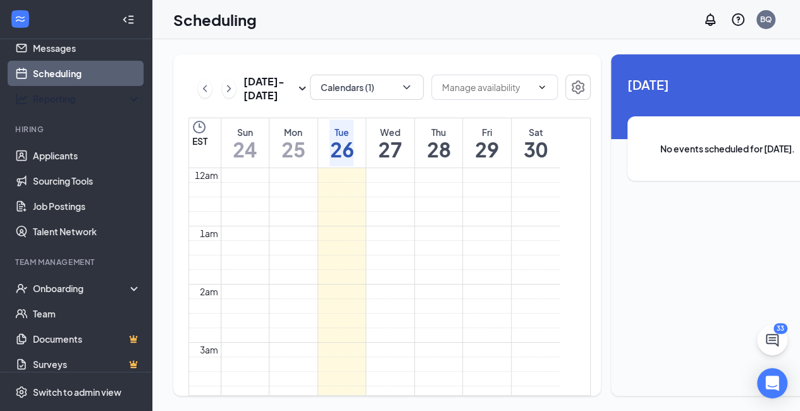
scroll to position [622, 0]
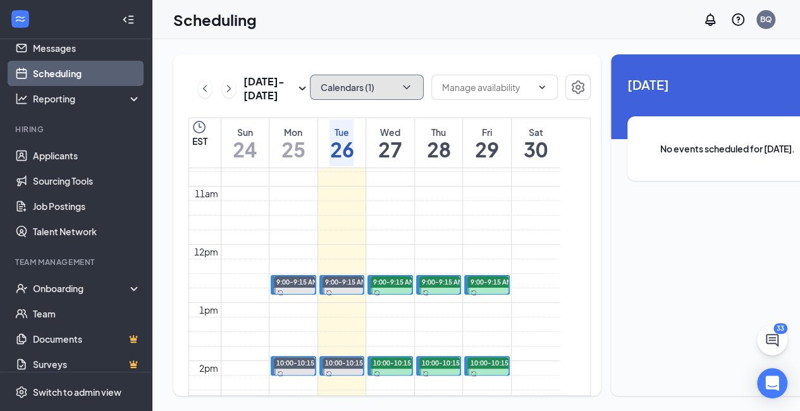
click at [374, 75] on button "Calendars (1)" at bounding box center [367, 87] width 114 height 25
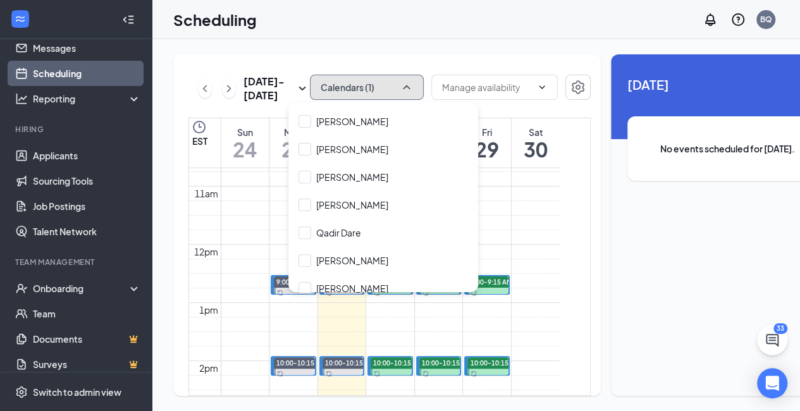
scroll to position [228, 0]
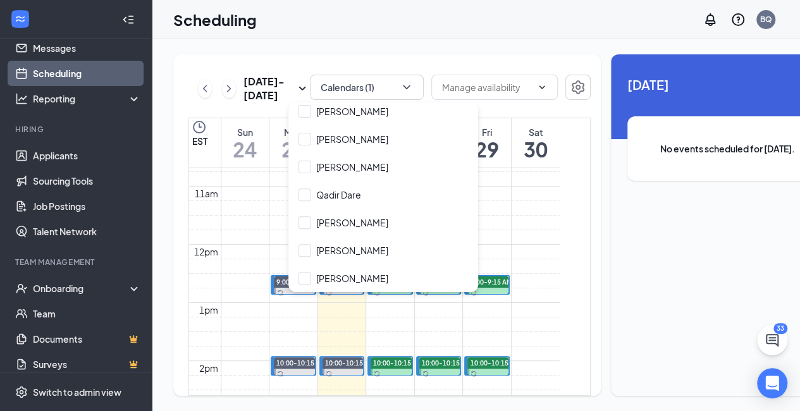
click at [364, 54] on div "[DATE] - [DATE] Calendars (1) EST Sun 24 Mon 25 Tue 26 Wed 27 Thu 28 Fri 29 Sat…" at bounding box center [387, 225] width 428 height 342
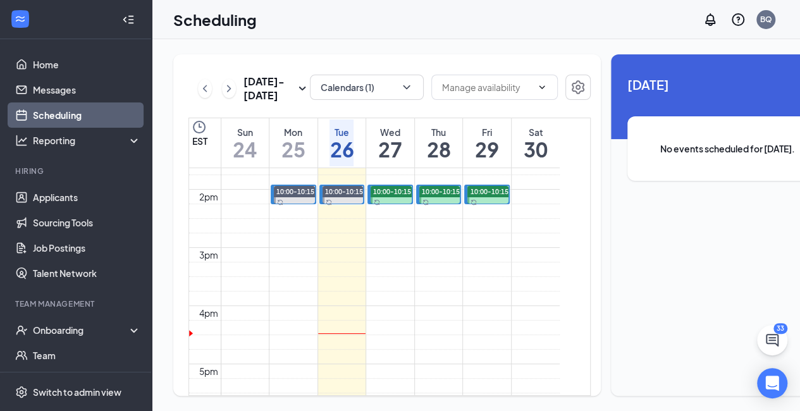
scroll to position [811, 0]
